Goal: Task Accomplishment & Management: Use online tool/utility

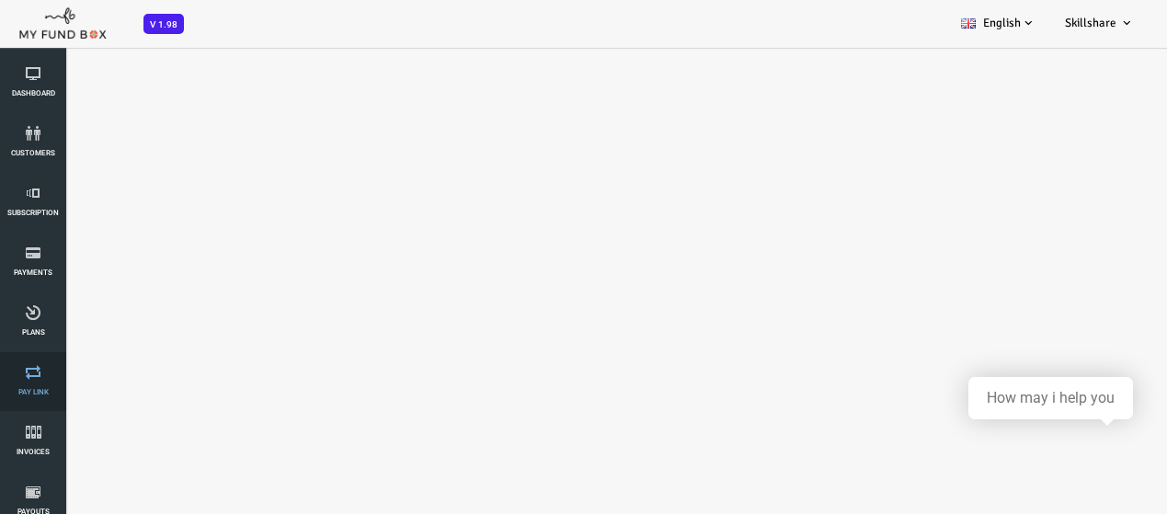
select select "100"
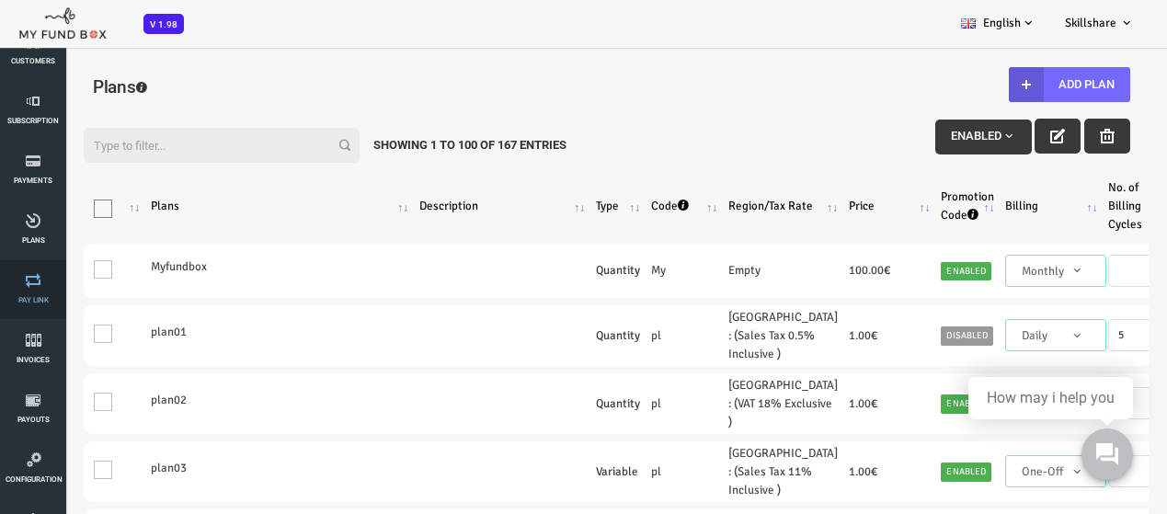
scroll to position [92, 0]
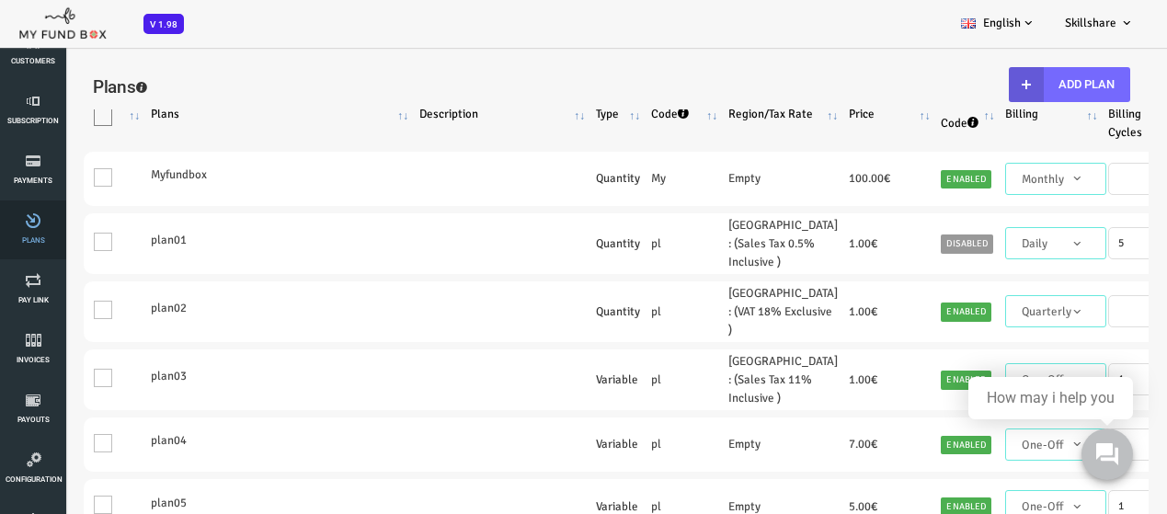
click at [18, 244] on link "Plans" at bounding box center [33, 229] width 55 height 59
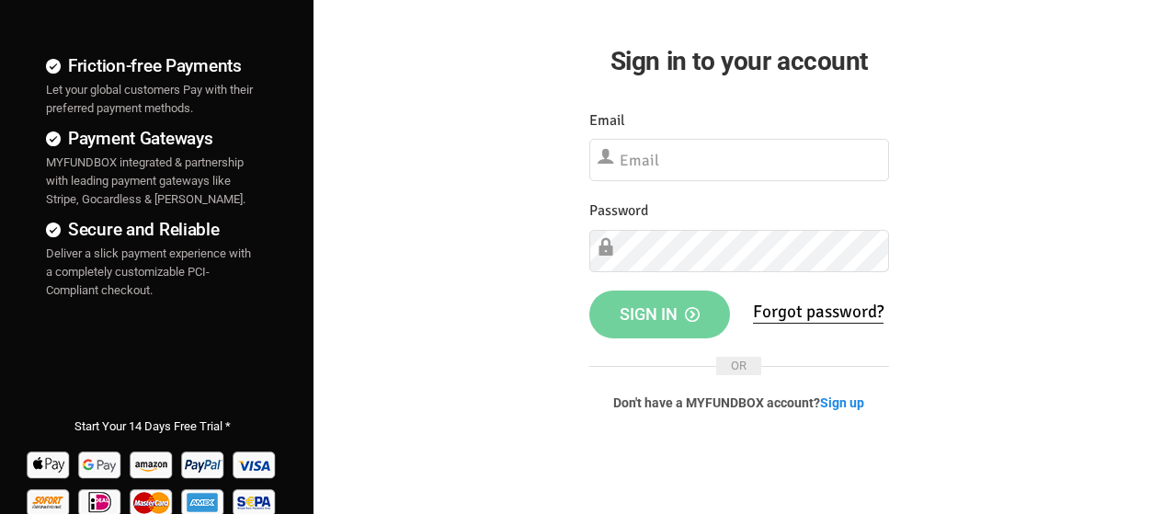
scroll to position [91, 0]
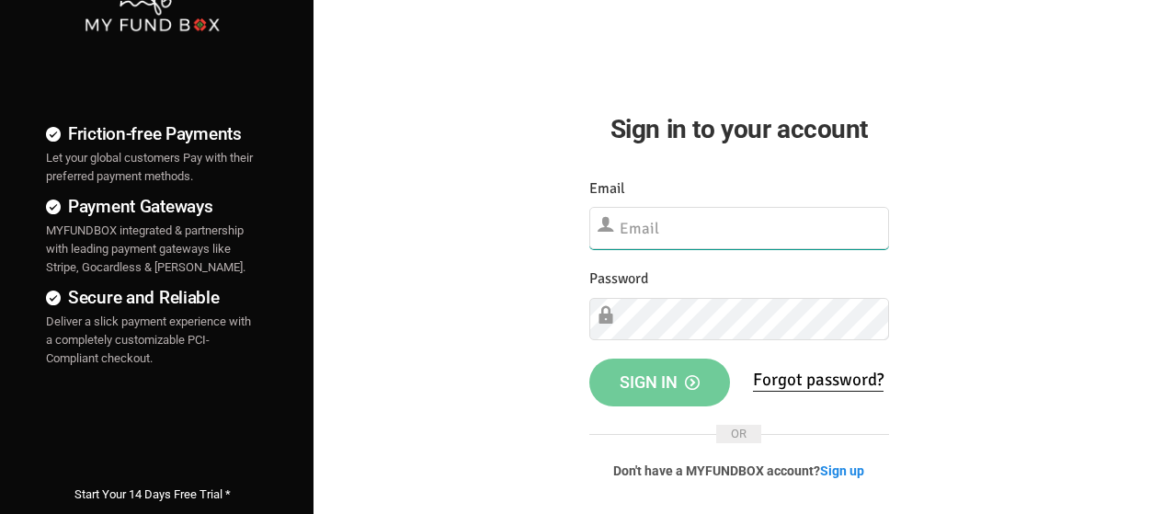
type input "[EMAIL_ADDRESS][DOMAIN_NAME]"
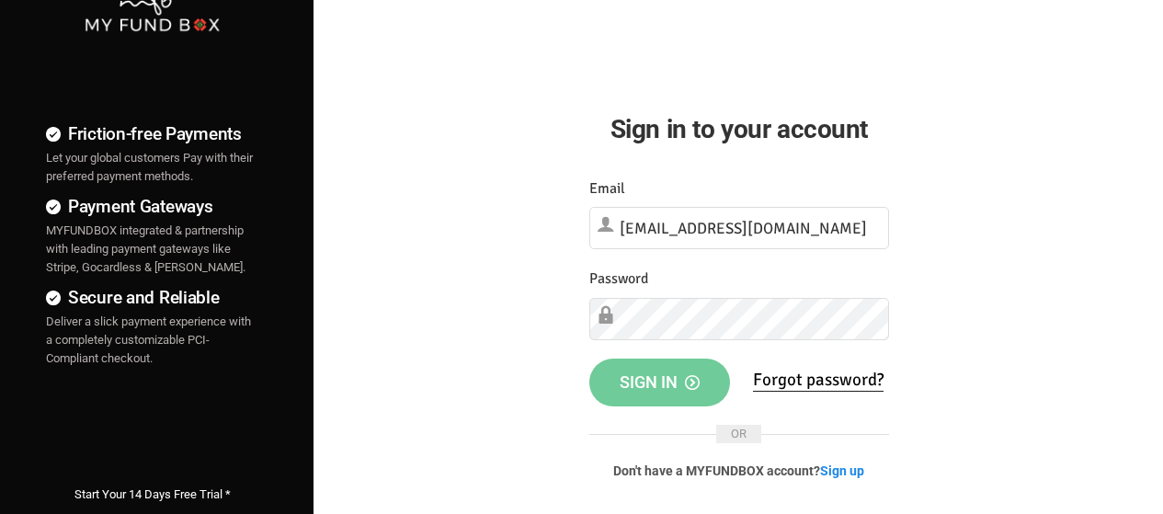
click at [641, 374] on span "Sign in" at bounding box center [660, 381] width 80 height 19
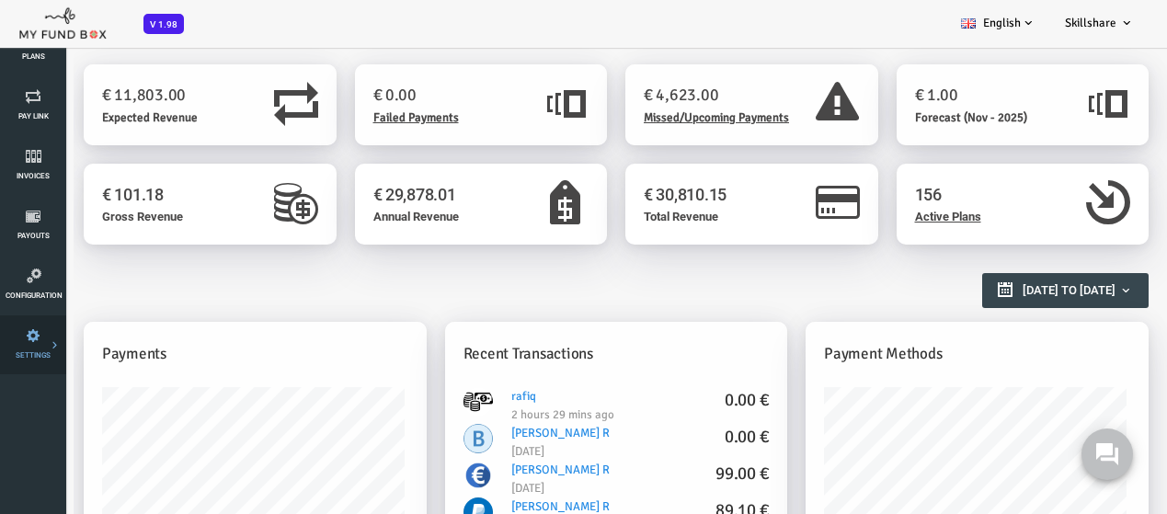
click at [0, 0] on link "Payment Gateway" at bounding box center [0, 0] width 0 height 0
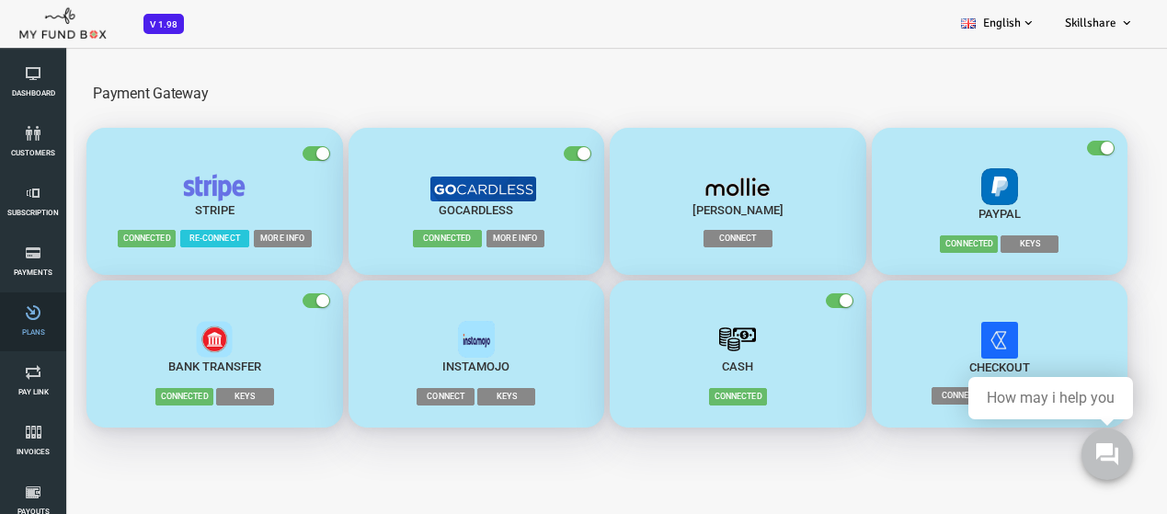
click at [36, 299] on link "Plans" at bounding box center [33, 321] width 55 height 59
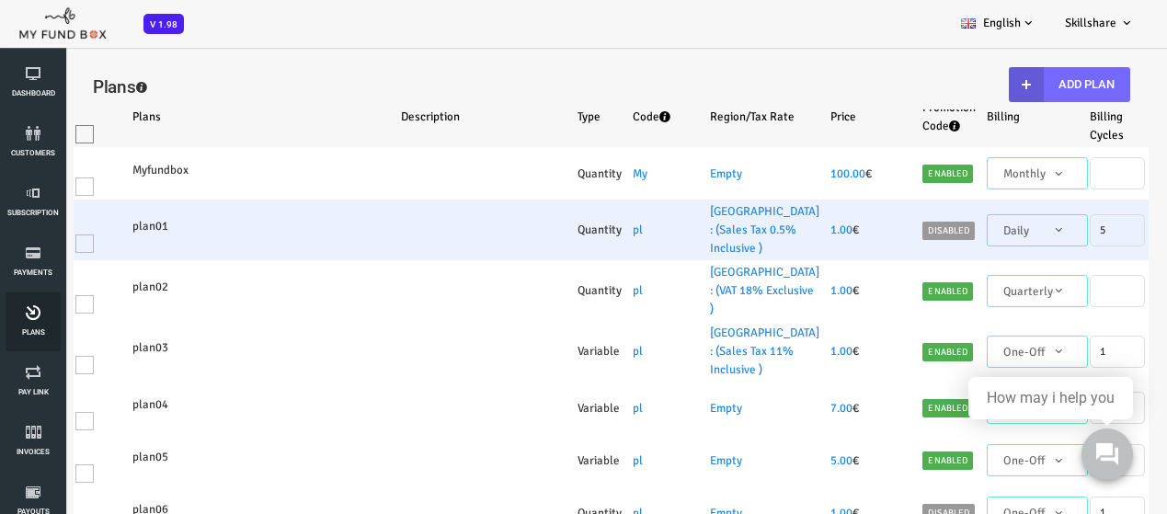
select select "100"
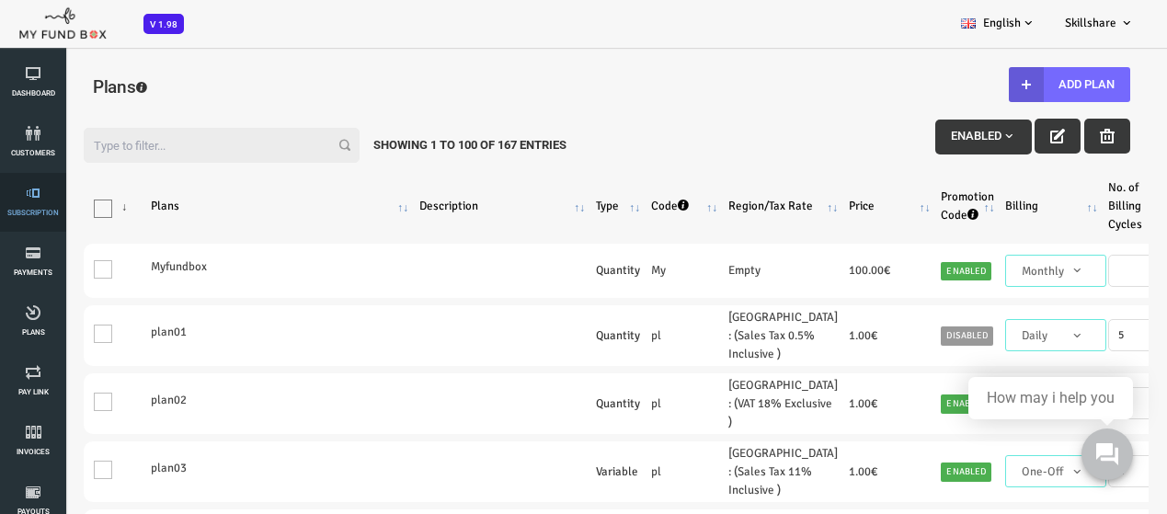
click at [0, 223] on li "Subscription" at bounding box center [33, 202] width 66 height 59
click at [17, 217] on link "Subscription" at bounding box center [33, 202] width 55 height 59
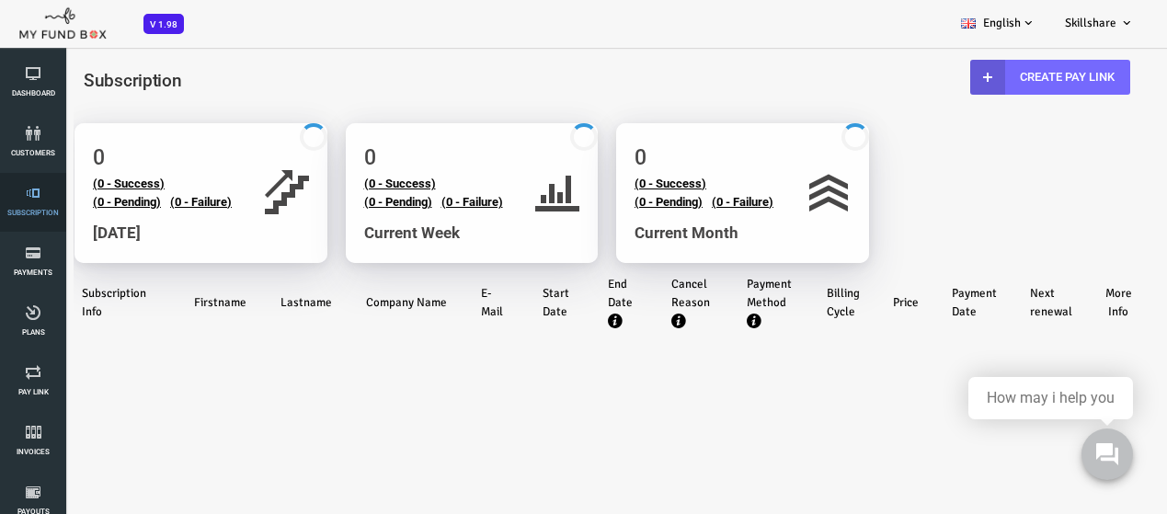
select select "100"
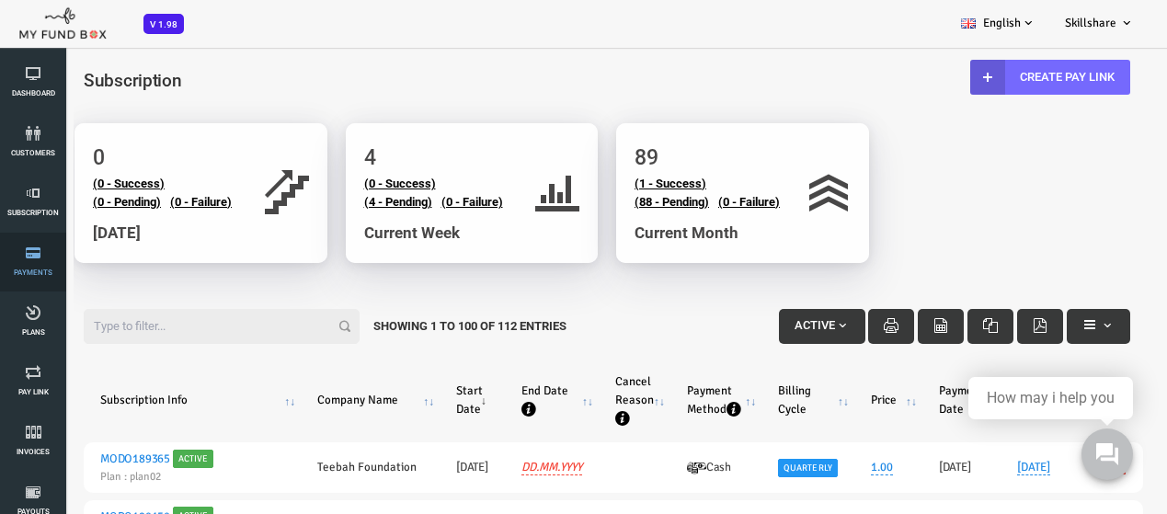
click at [0, 0] on span "Payments" at bounding box center [0, 0] width 0 height 0
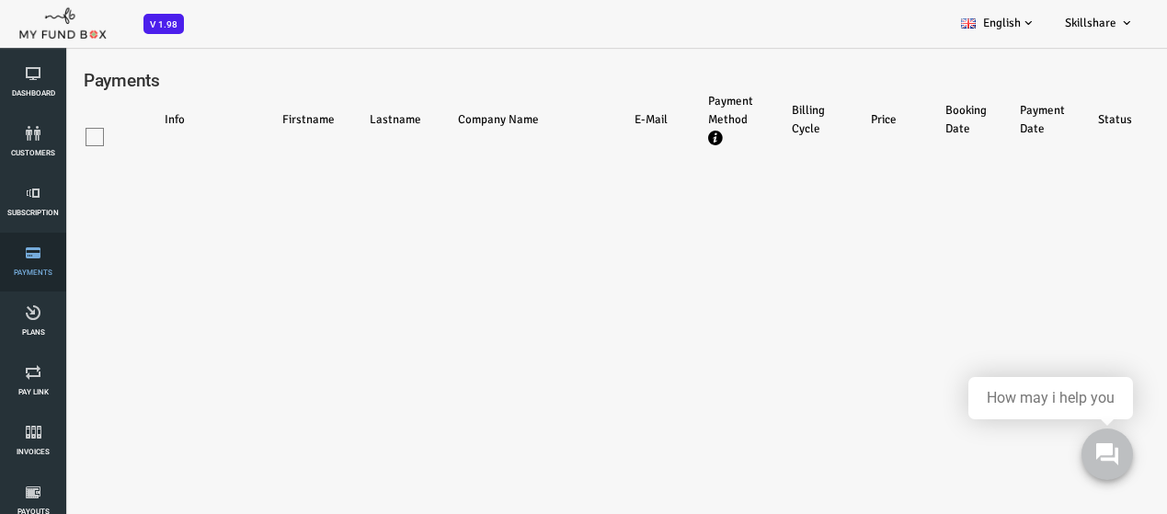
select select "100"
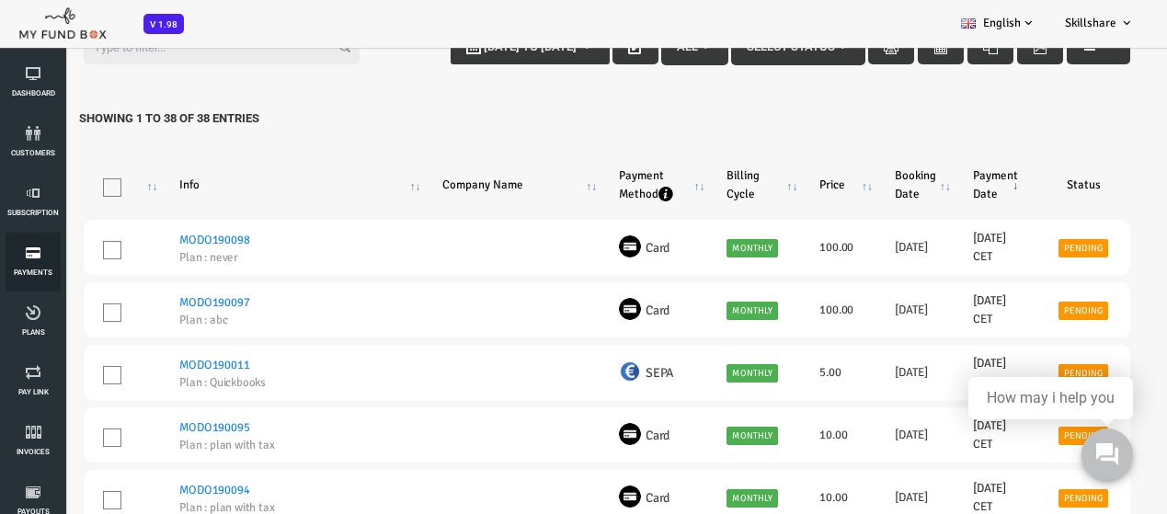
scroll to position [184, 0]
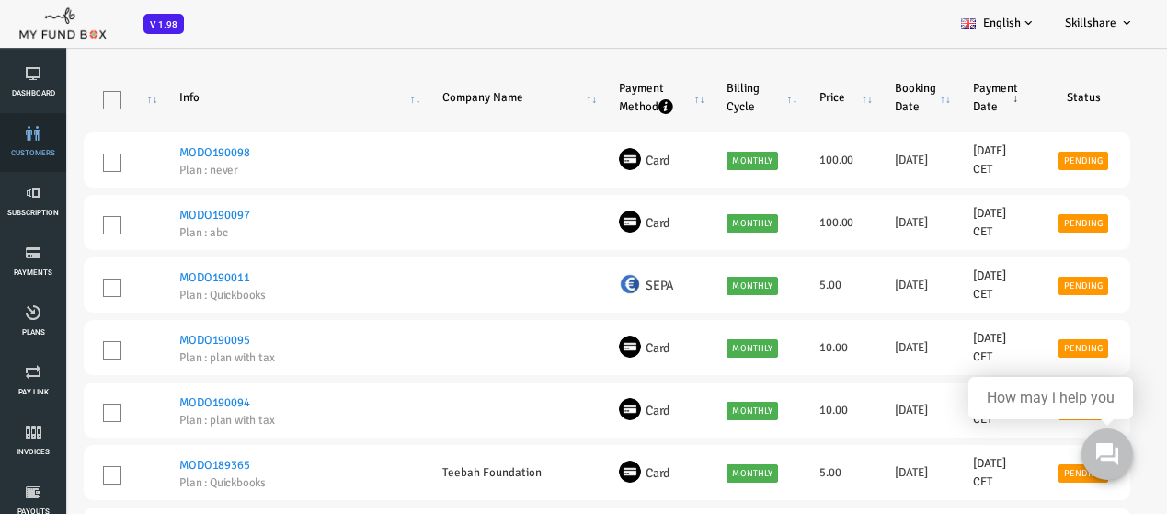
click at [39, 130] on icon at bounding box center [33, 133] width 55 height 15
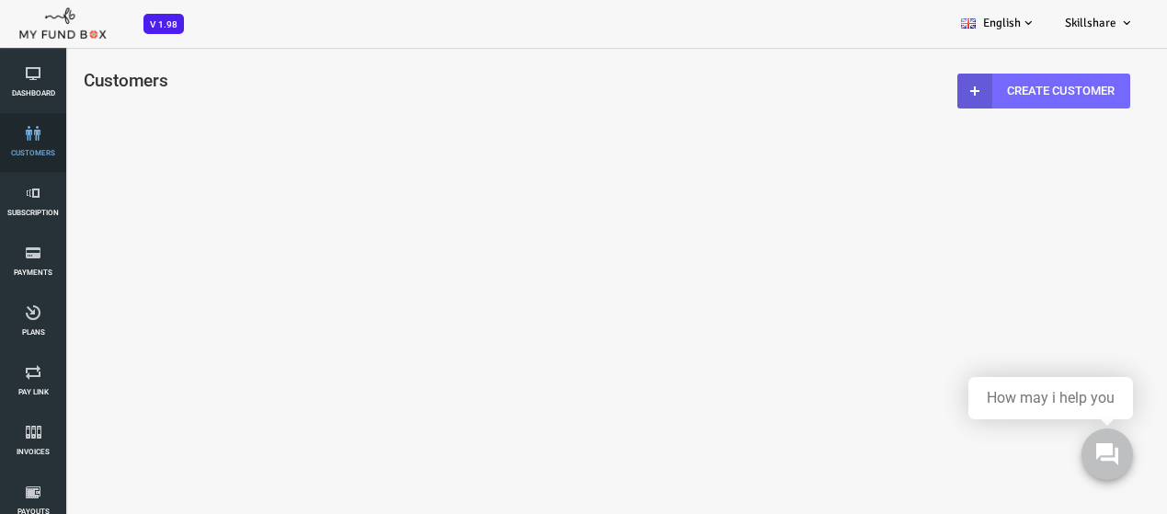
scroll to position [0, 0]
select select "100"
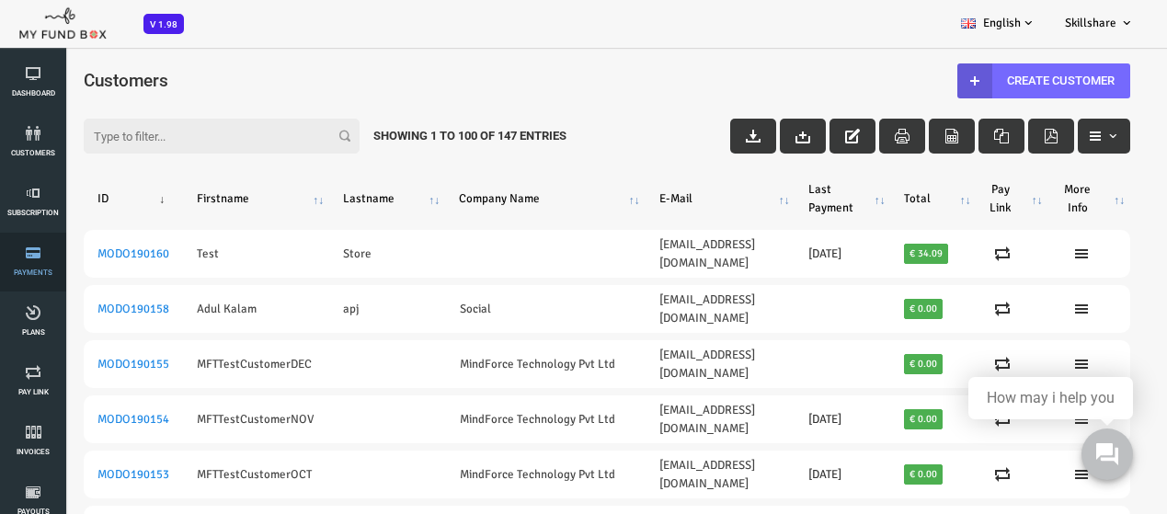
click at [0, 0] on span "Payments" at bounding box center [0, 0] width 0 height 0
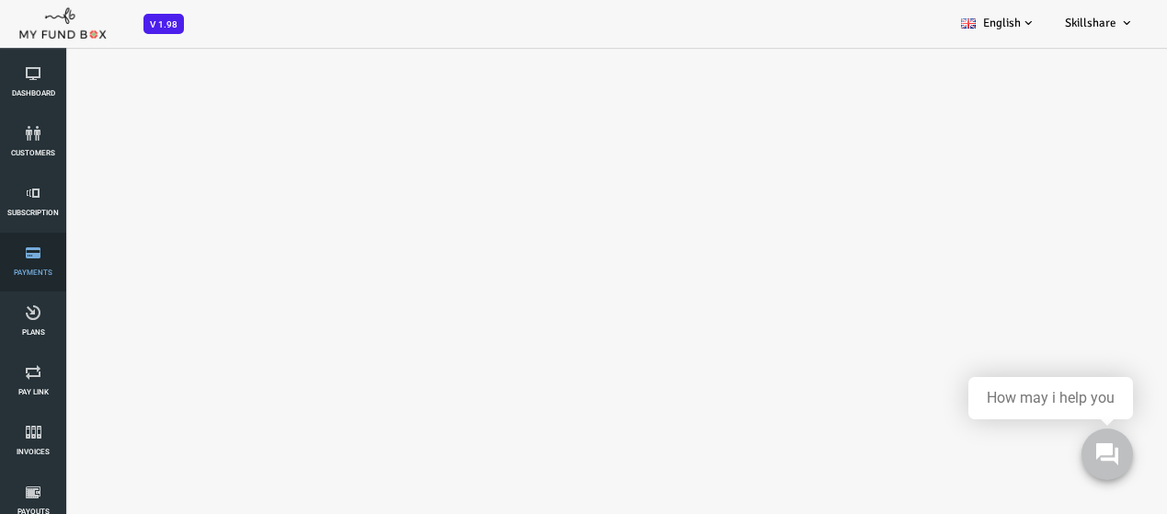
select select "100"
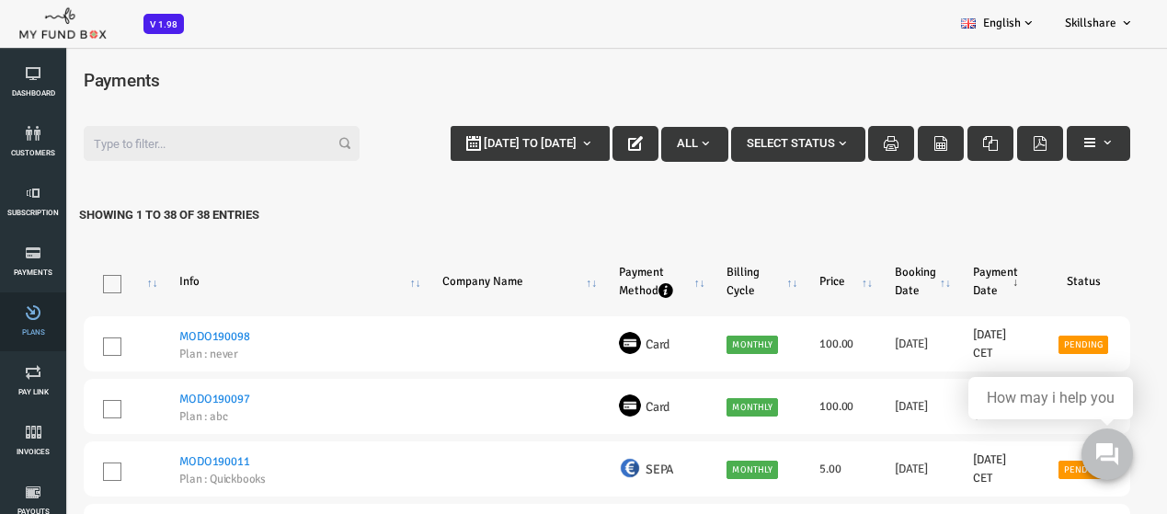
click at [37, 310] on icon at bounding box center [33, 312] width 55 height 15
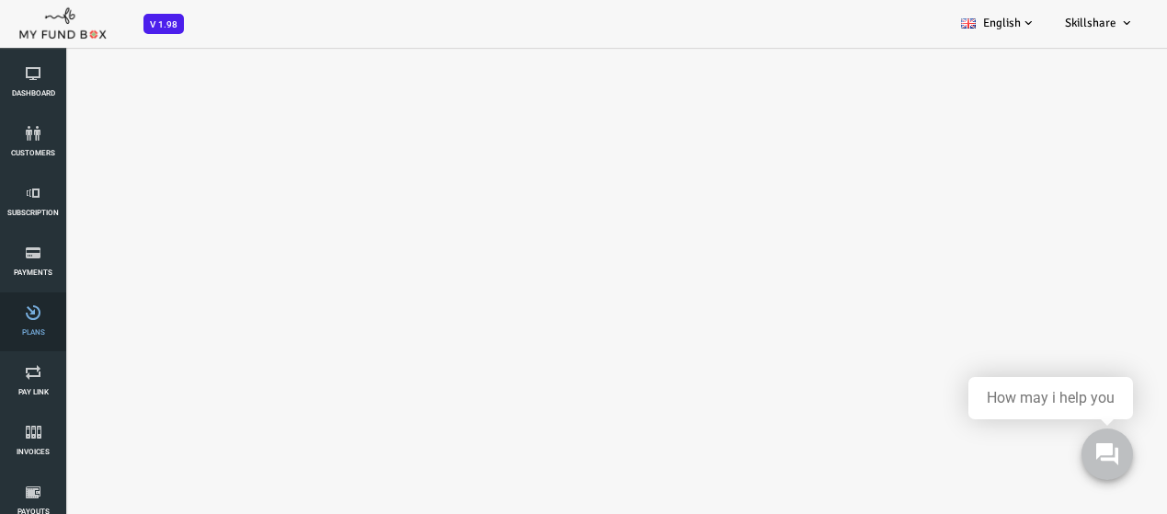
select select "100"
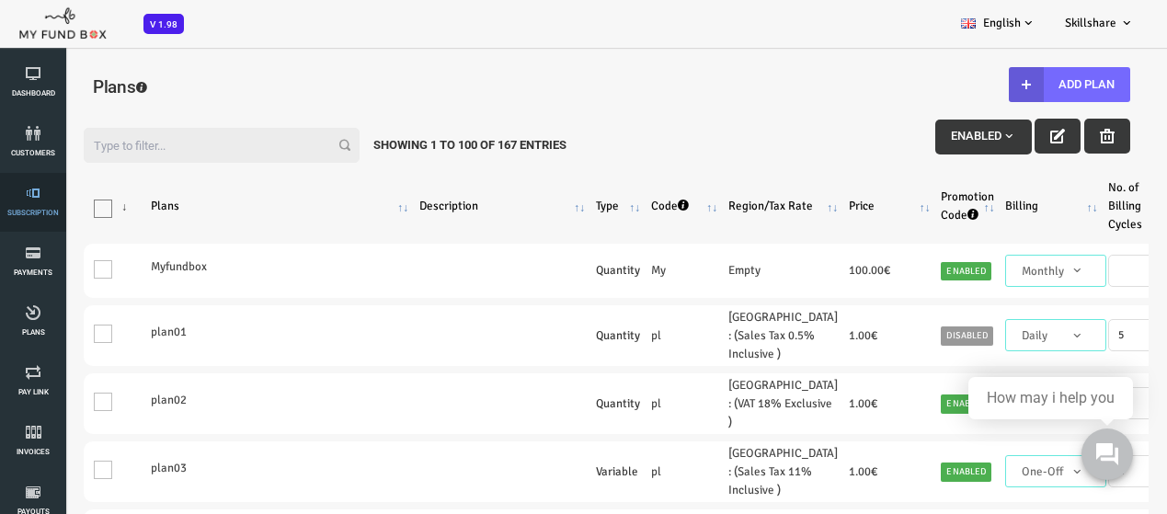
click at [0, 209] on li "Subscription" at bounding box center [33, 202] width 66 height 59
click at [24, 206] on link "Subscription" at bounding box center [33, 202] width 55 height 59
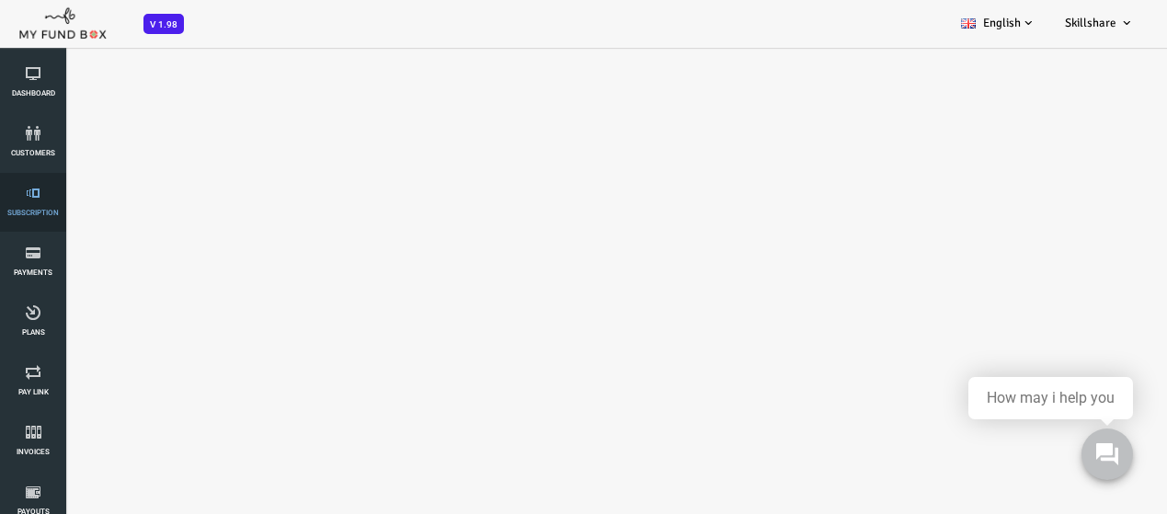
select select "100"
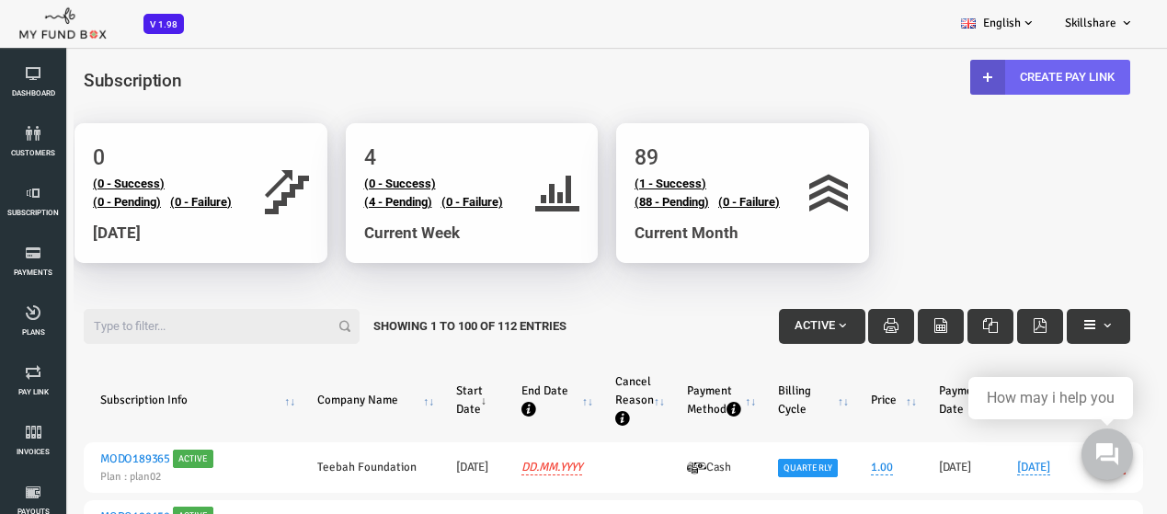
click at [981, 74] on link "Create Pay Link" at bounding box center [1003, 77] width 160 height 35
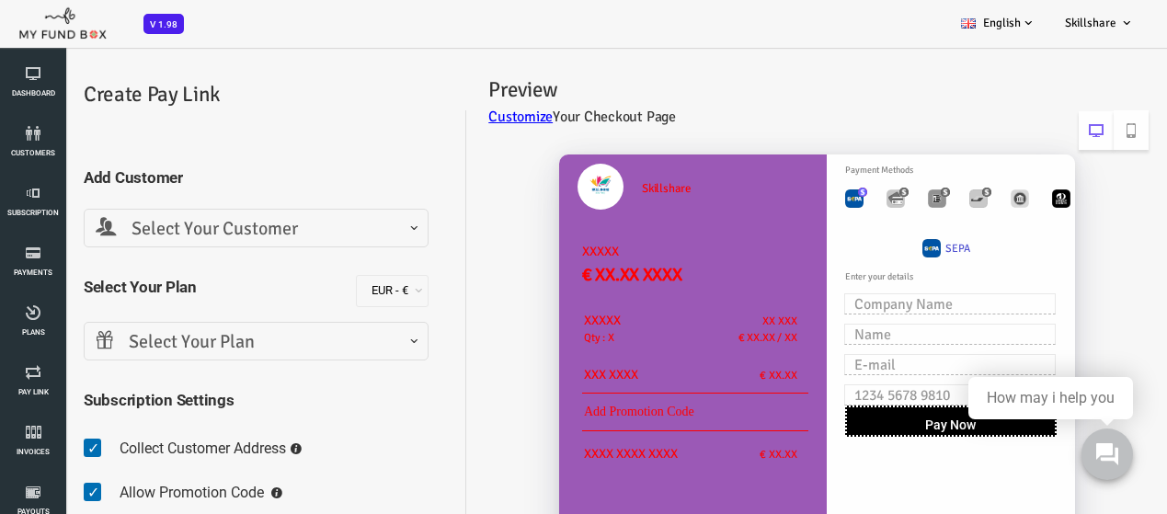
click at [280, 230] on span "Select Your Customer" at bounding box center [209, 229] width 321 height 29
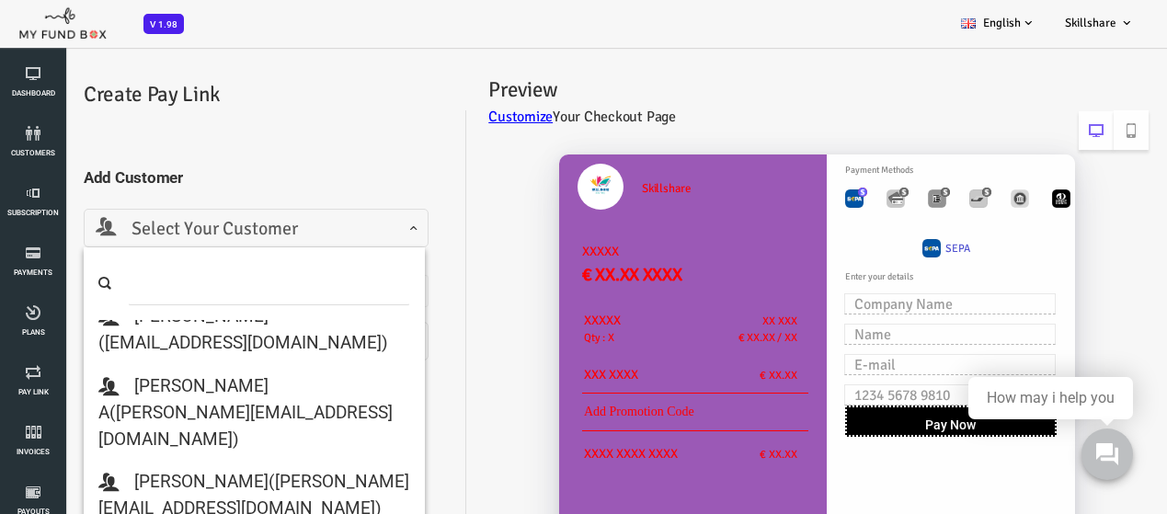
scroll to position [552, 0]
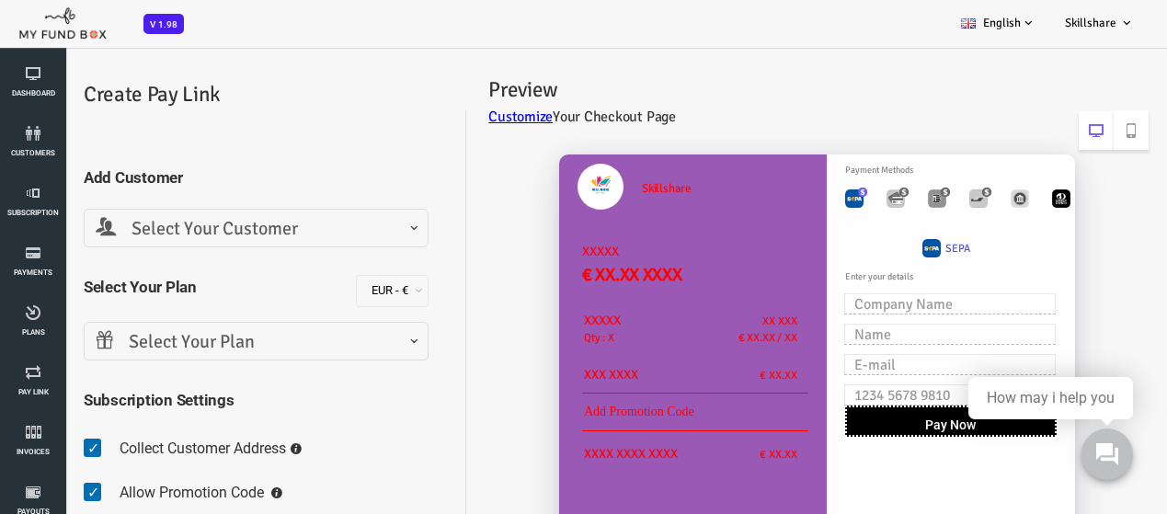
click at [307, 94] on h2 "Create Pay Link" at bounding box center [218, 94] width 363 height 32
